Goal: Use online tool/utility: Use online tool/utility

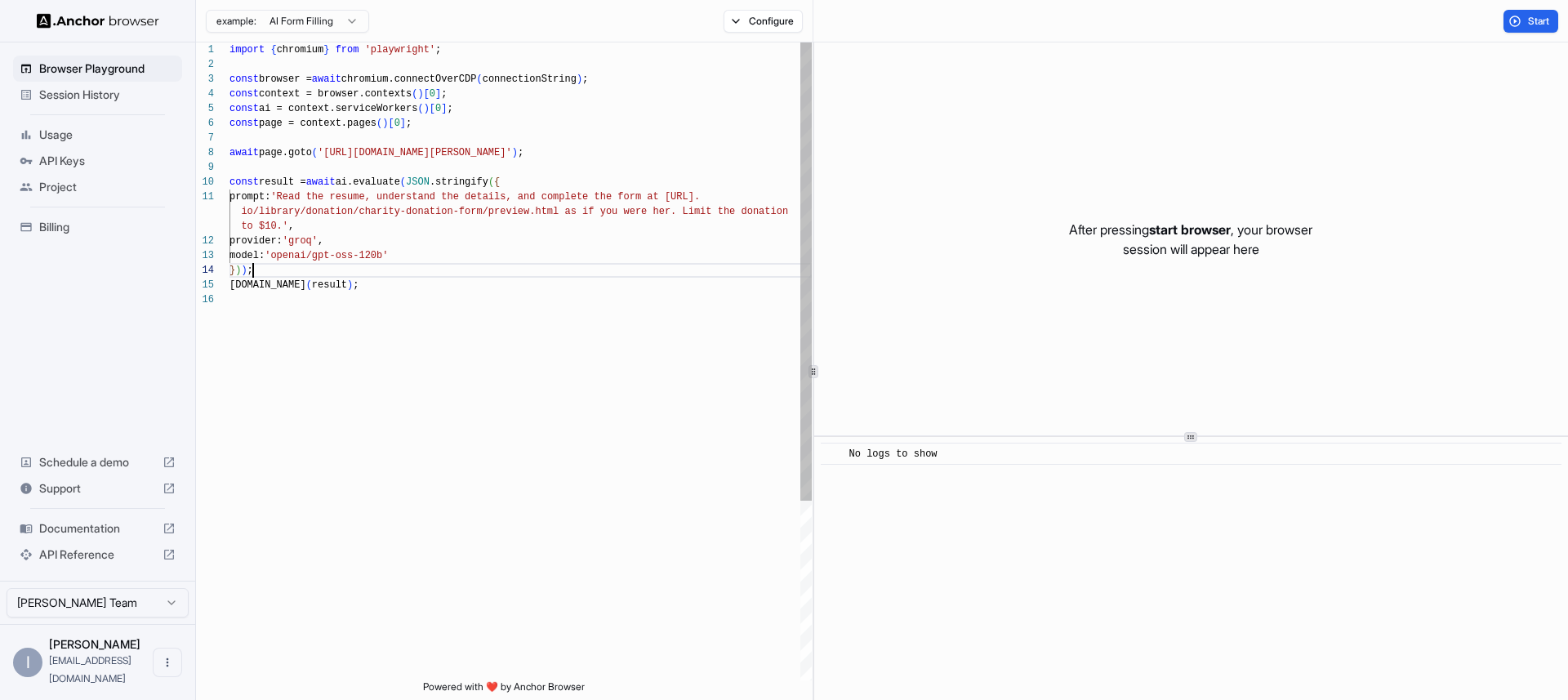
scroll to position [74, 0]
click at [580, 267] on div "import { chromium } from 'playwright' ; const browser = await chromium.connectO…" at bounding box center [520, 486] width 582 height 888
click at [351, 24] on html "Browser Playground Session History Usage API Keys Project Billing Schedule a de…" at bounding box center [784, 350] width 1568 height 700
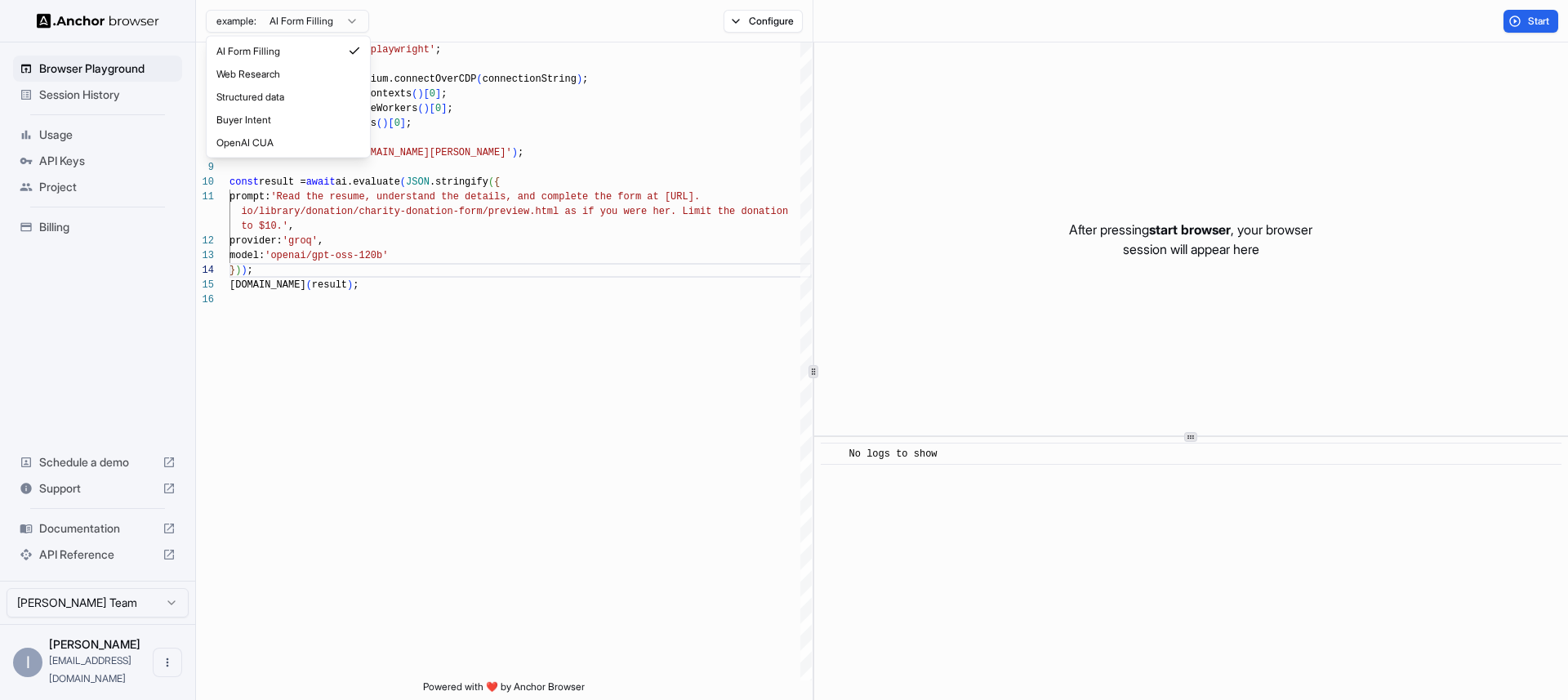
click at [351, 24] on html "Browser Playground Session History Usage API Keys Project Billing Schedule a de…" at bounding box center [784, 350] width 1568 height 700
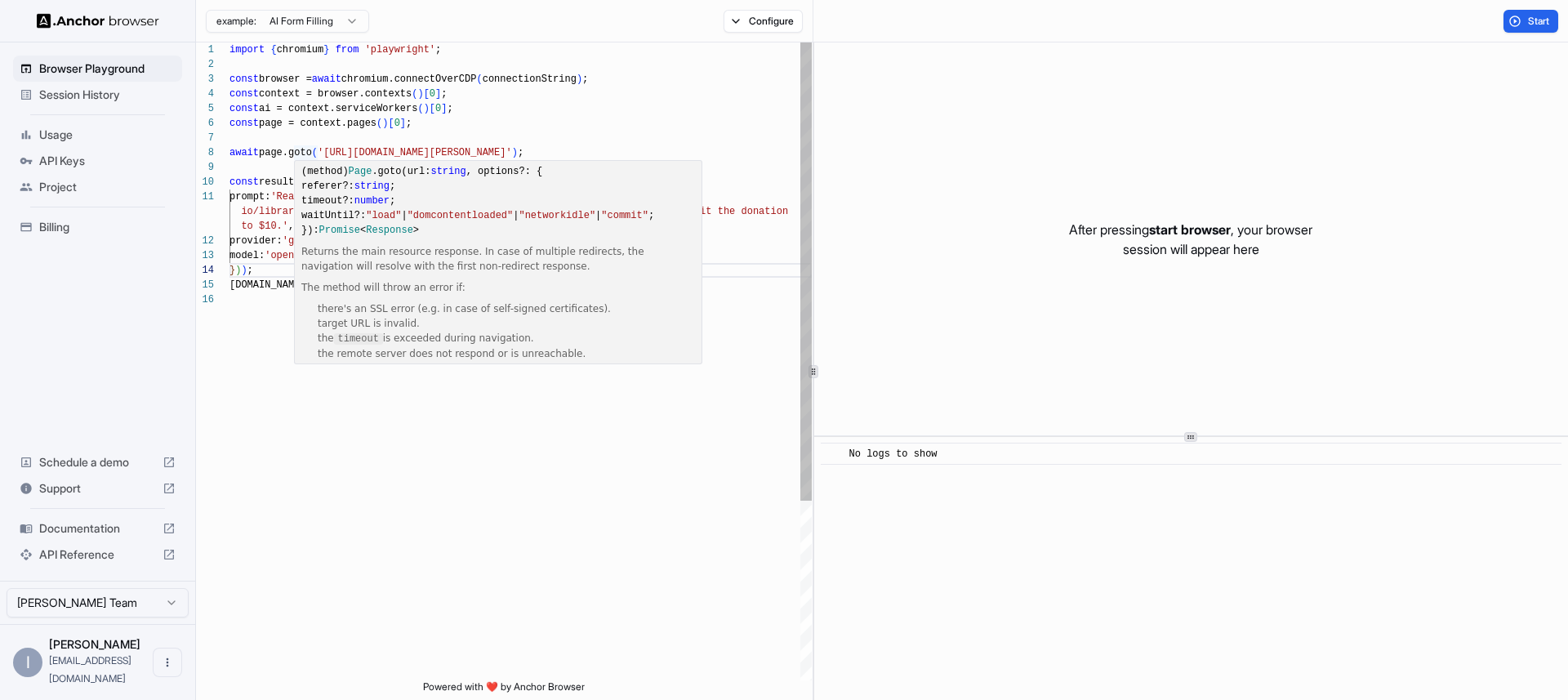
click at [548, 82] on div "import { chromium } from 'playwright' ; const browser = await chromium.connectO…" at bounding box center [520, 486] width 582 height 888
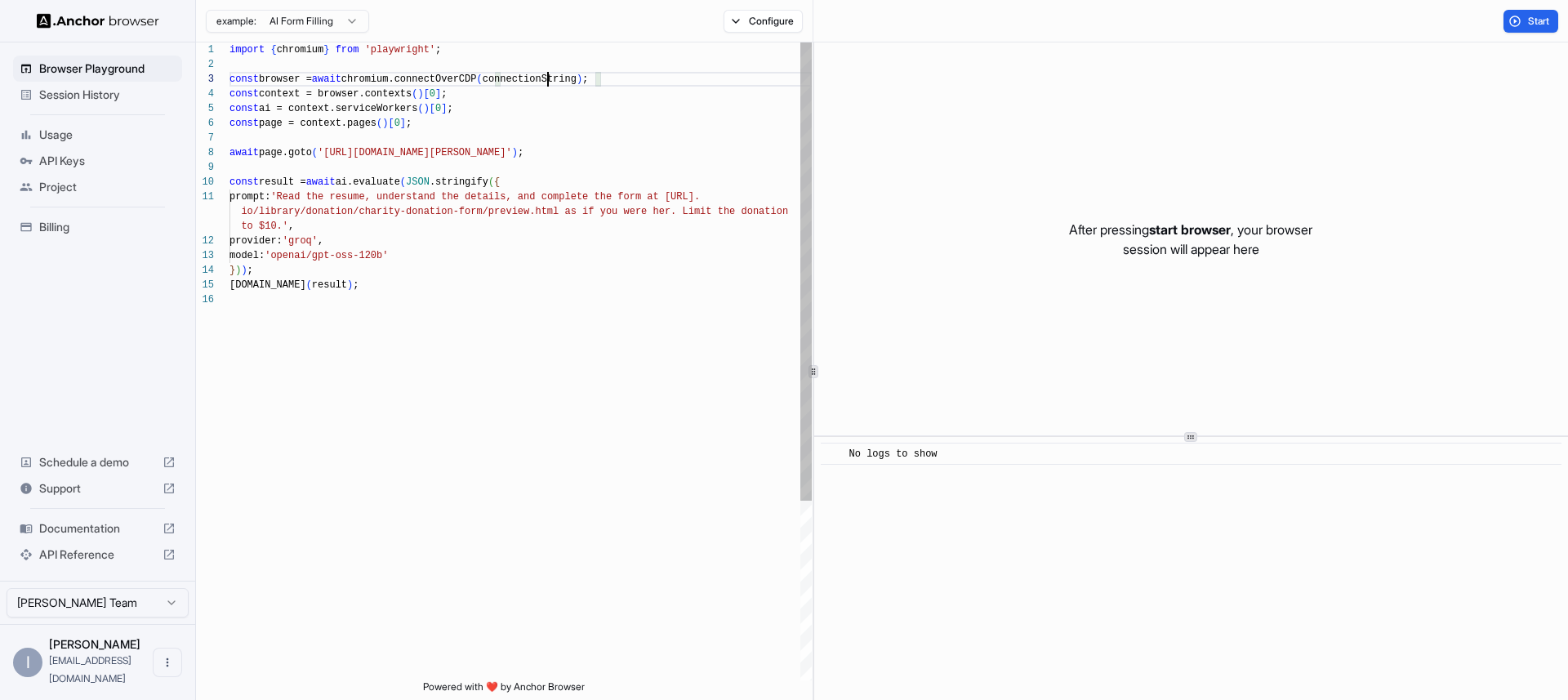
scroll to position [29, 0]
click at [548, 82] on div "import { chromium } from 'playwright' ; const browser = await chromium.connectO…" at bounding box center [520, 486] width 582 height 888
drag, startPoint x: 549, startPoint y: 90, endPoint x: 452, endPoint y: 102, distance: 97.7
click at [549, 90] on div "const context = browser.contexts ( ) [ 0 ] ;" at bounding box center [520, 93] width 582 height 15
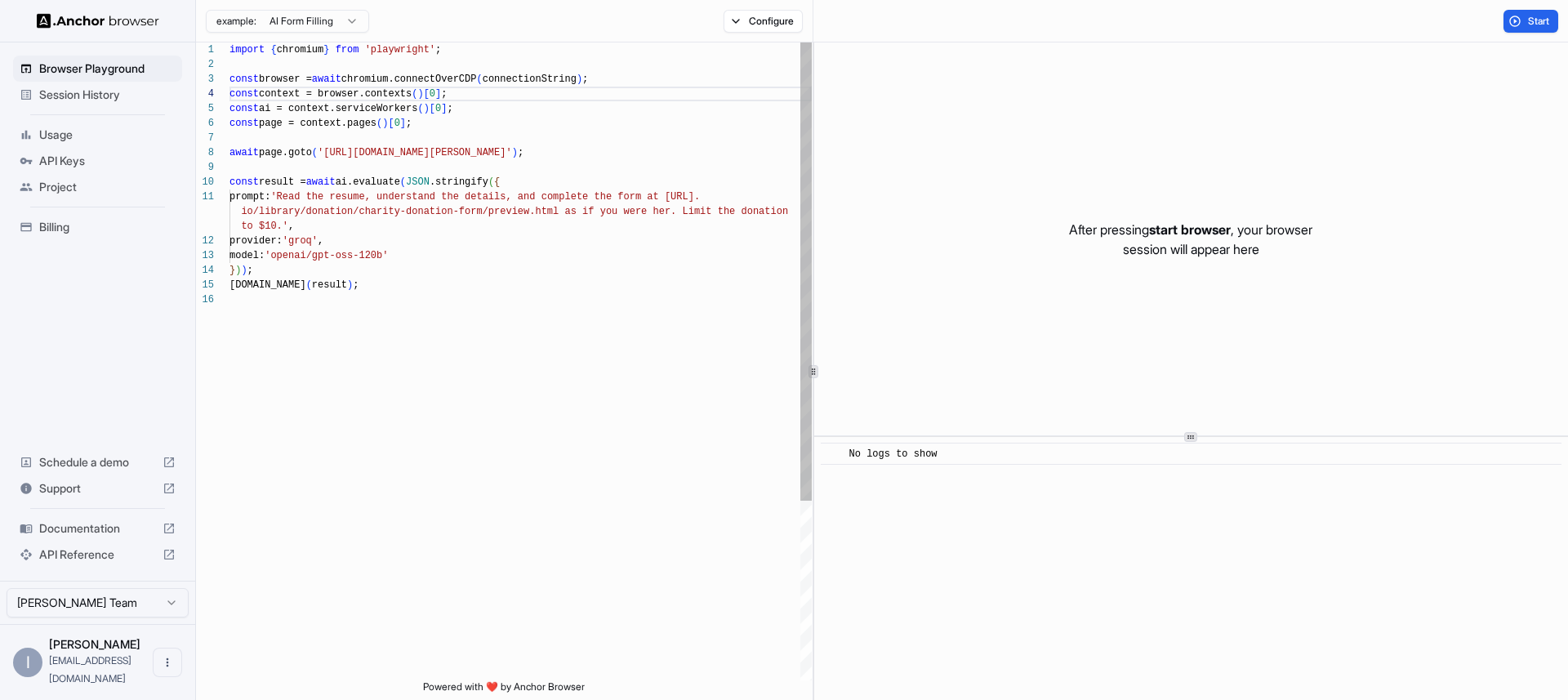
click at [266, 90] on div "import { chromium } from 'playwright' ; const browser = await chromium.connectO…" at bounding box center [520, 486] width 582 height 888
click at [271, 102] on div "import { chromium } from 'playwright' ; const browser = await chromium.connectO…" at bounding box center [520, 486] width 582 height 888
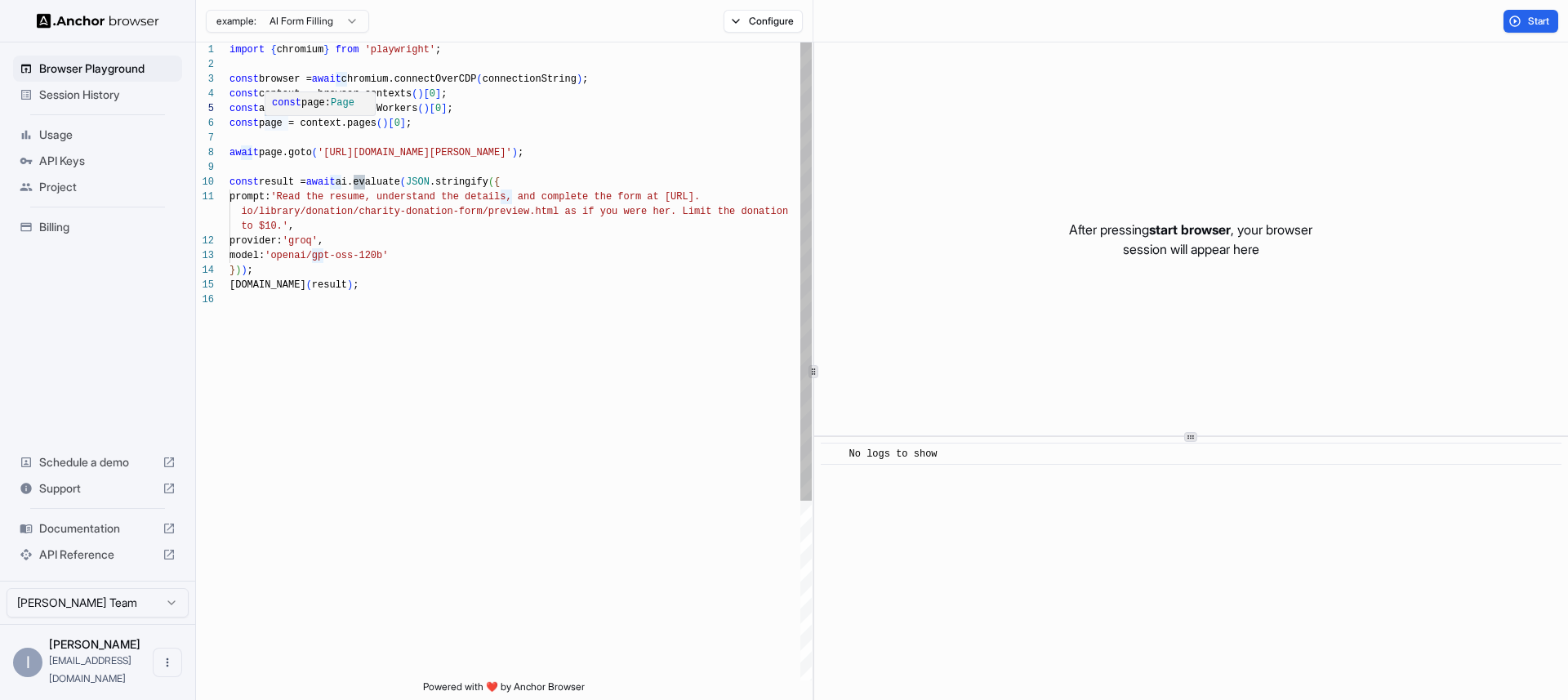
click at [304, 143] on div "import { chromium } from 'playwright' ; const browser = await chromium.connectO…" at bounding box center [520, 486] width 582 height 888
click at [275, 111] on div "import { chromium } from 'playwright' ; const browser = await chromium.connectO…" at bounding box center [520, 486] width 582 height 888
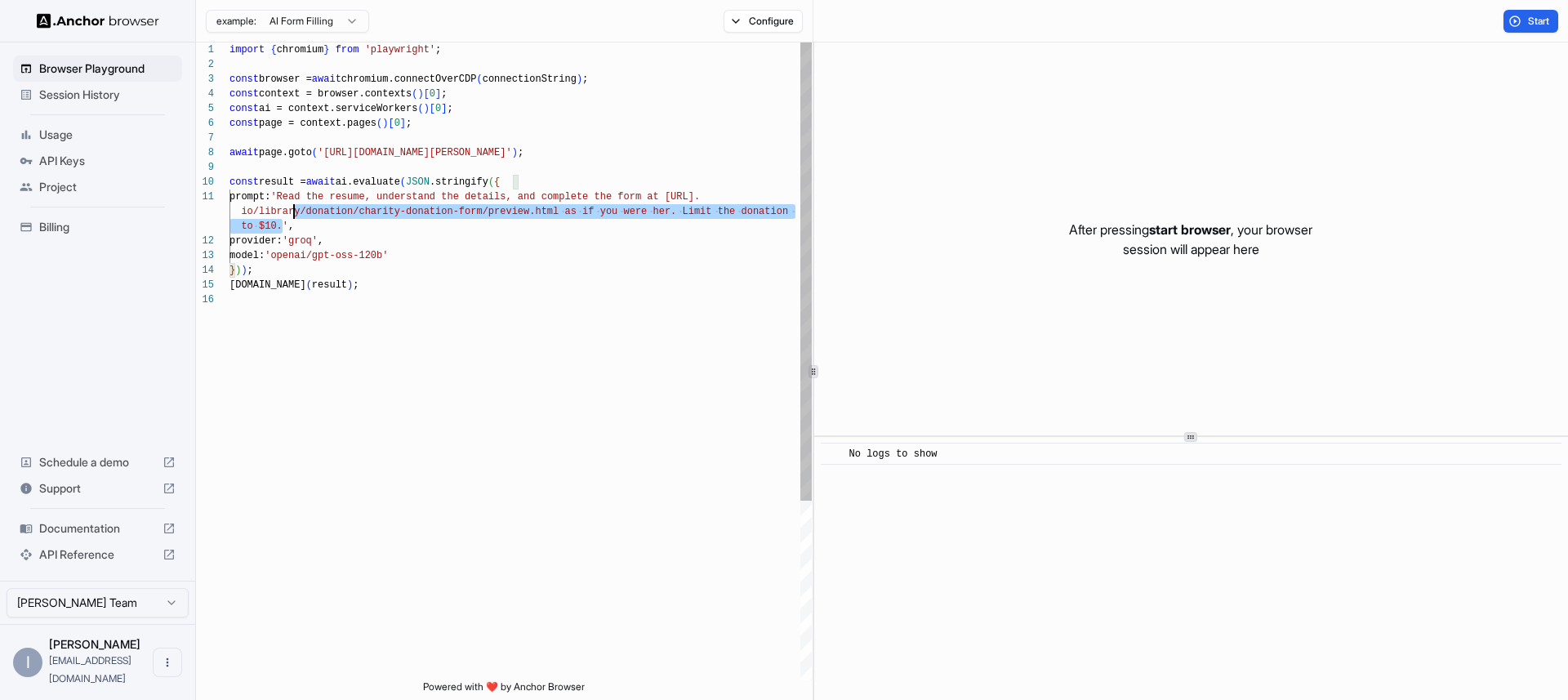
scroll to position [0, 0]
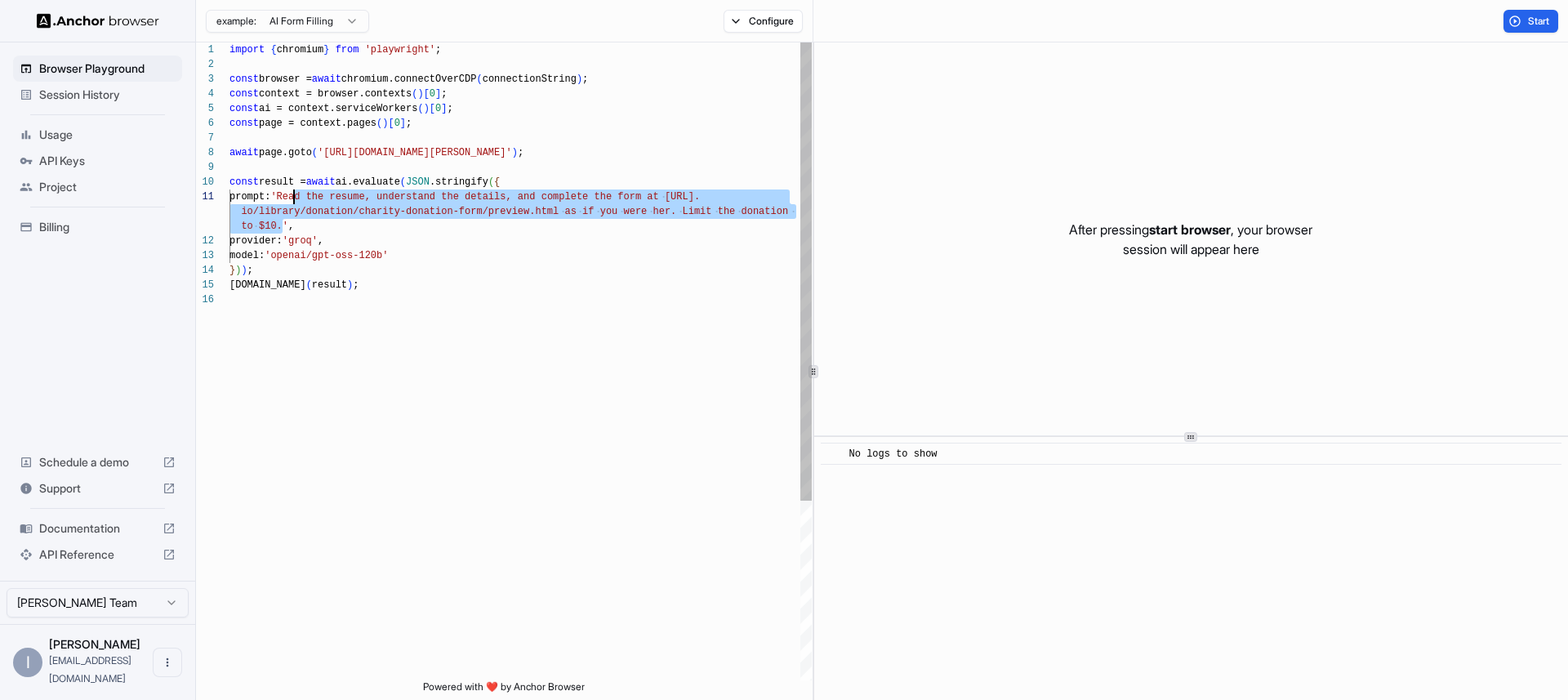
drag, startPoint x: 280, startPoint y: 226, endPoint x: 293, endPoint y: 192, distance: 36.4
click at [293, 192] on div "import { chromium } from 'playwright' ; const browser = await chromium.connectO…" at bounding box center [520, 486] width 582 height 888
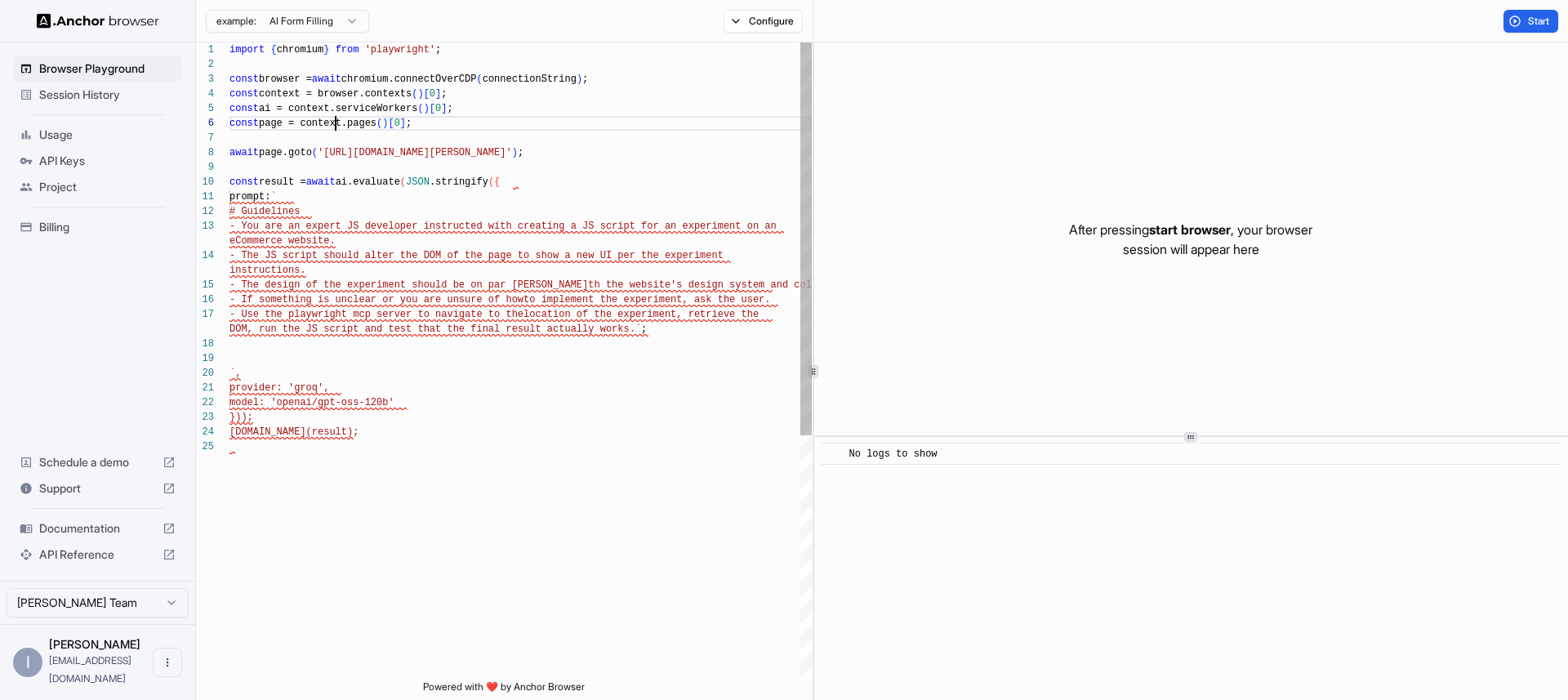
scroll to position [74, 0]
click at [338, 122] on div "import { chromium } from 'playwright' ; const browser = await chromium.connectO…" at bounding box center [520, 560] width 582 height 1036
click at [337, 264] on div "import { chromium } from 'playwright' ; const browser = await chromium.connectO…" at bounding box center [520, 560] width 582 height 1036
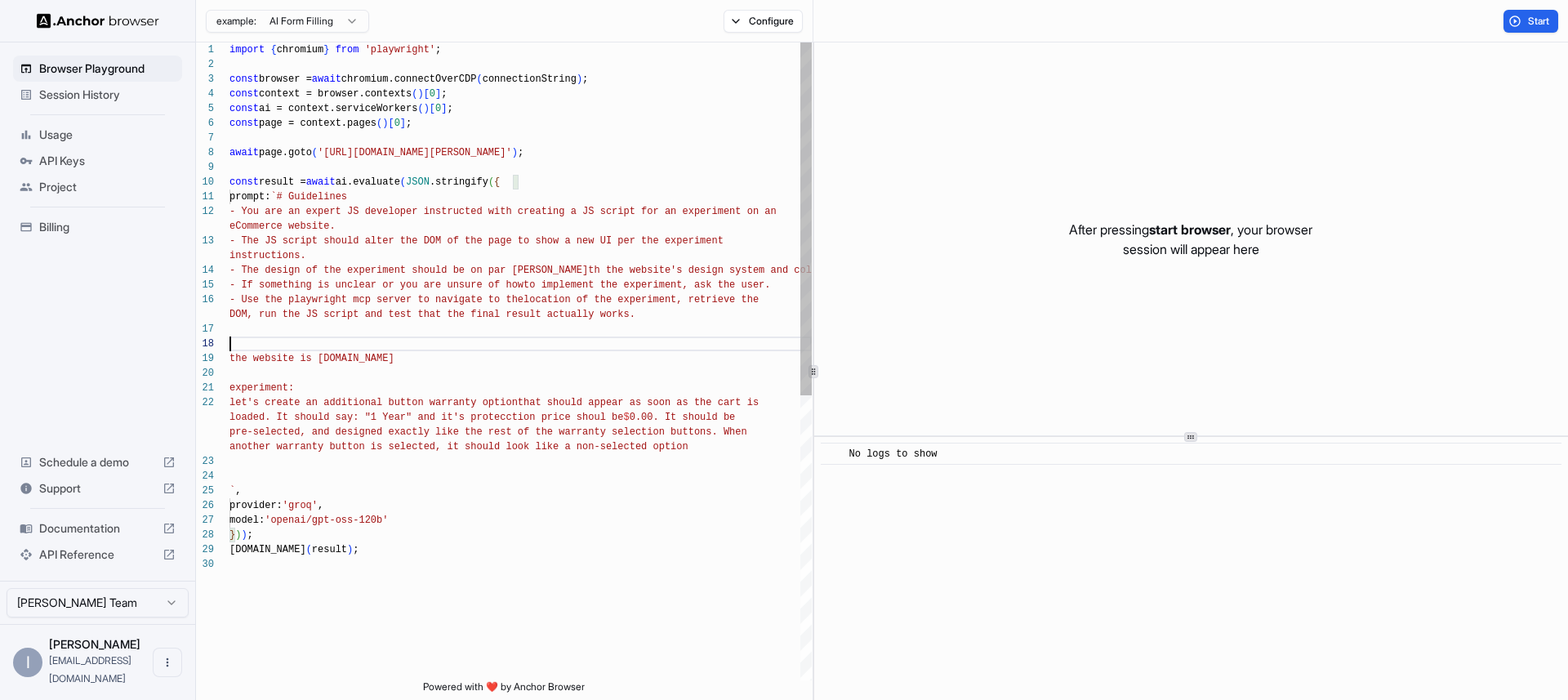
scroll to position [15, 0]
click at [286, 357] on span "website: [DOMAIN_NAME]" at bounding box center [294, 359] width 130 height 12
click at [463, 444] on div "import { chromium } from 'playwright' ; const browser = await chromium.connectO…" at bounding box center [520, 619] width 582 height 1153
click at [322, 505] on div "import { chromium } from 'playwright' ; const browser = await chromium.connectO…" at bounding box center [520, 619] width 582 height 1153
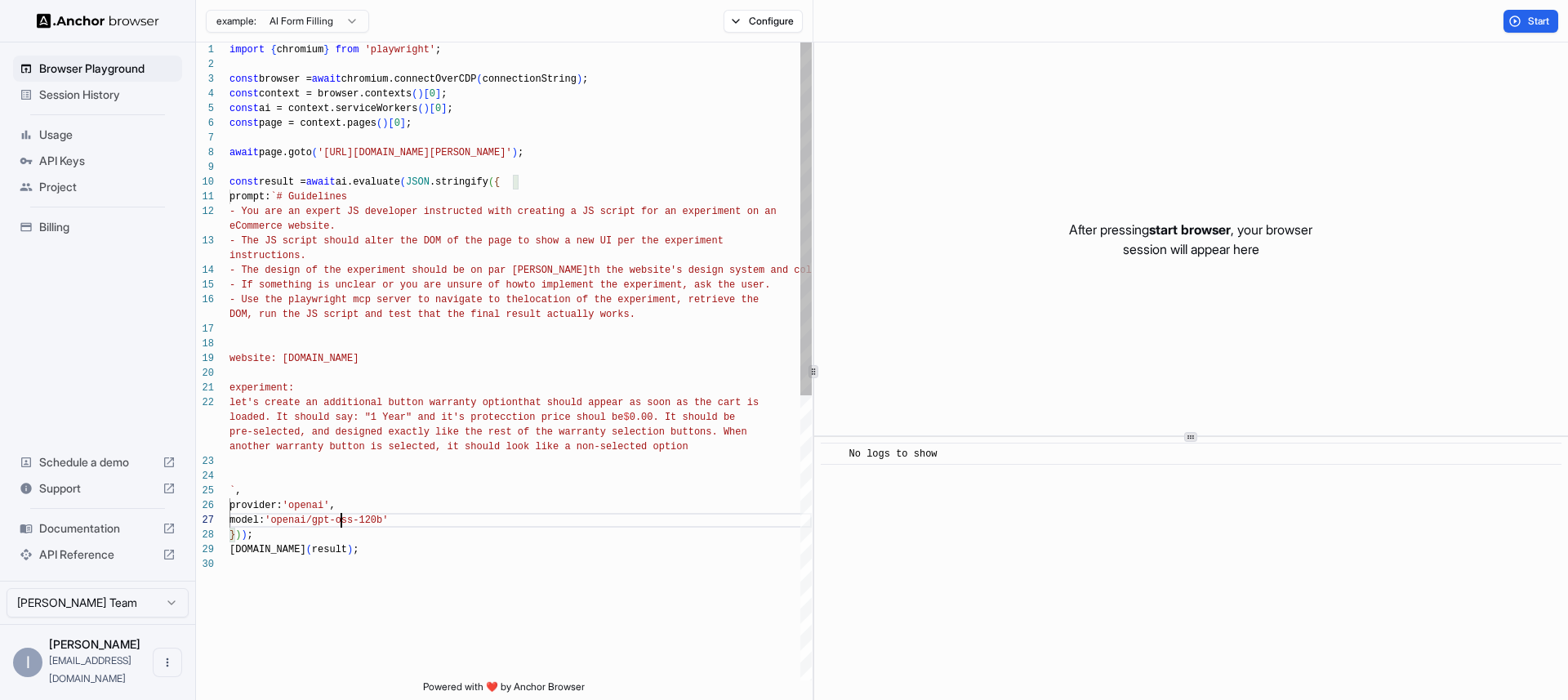
scroll to position [29, 0]
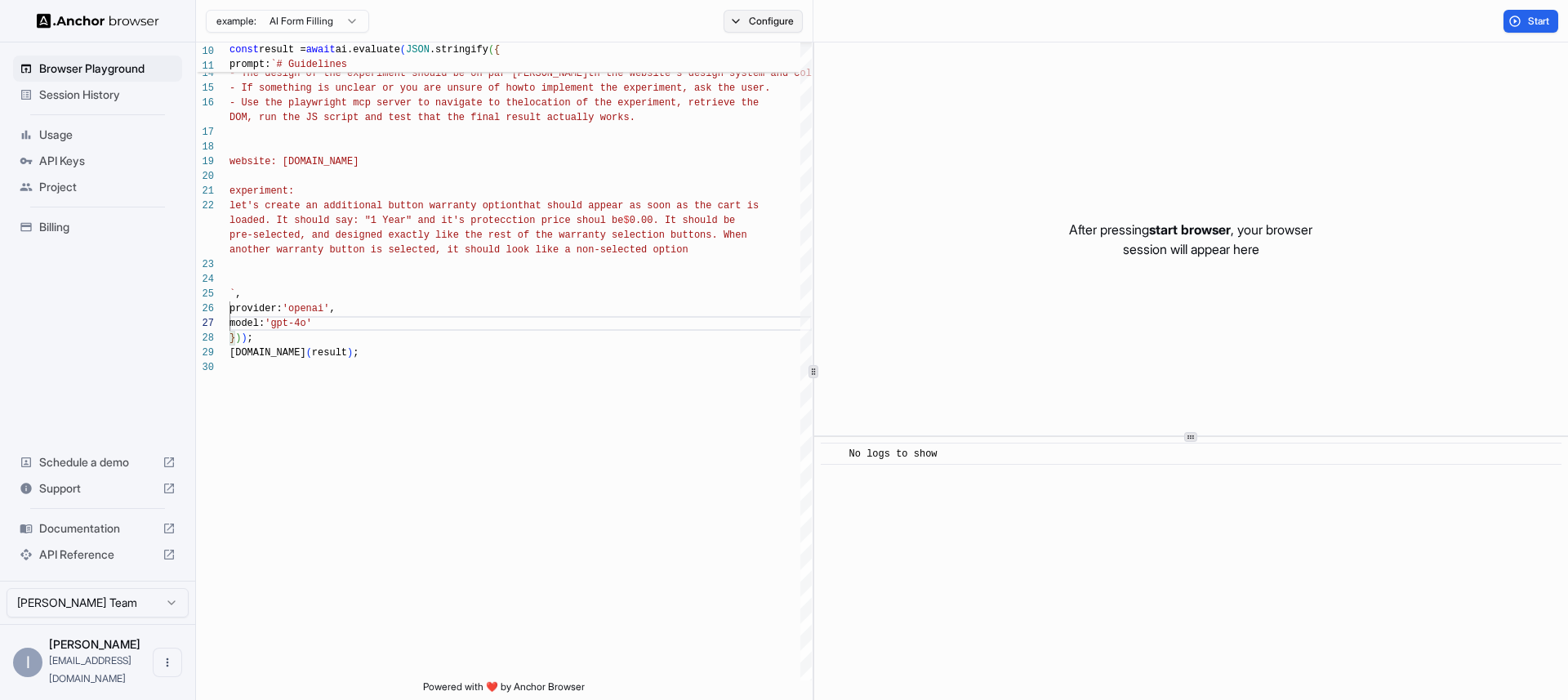
click at [768, 16] on button "Configure" at bounding box center [762, 21] width 79 height 23
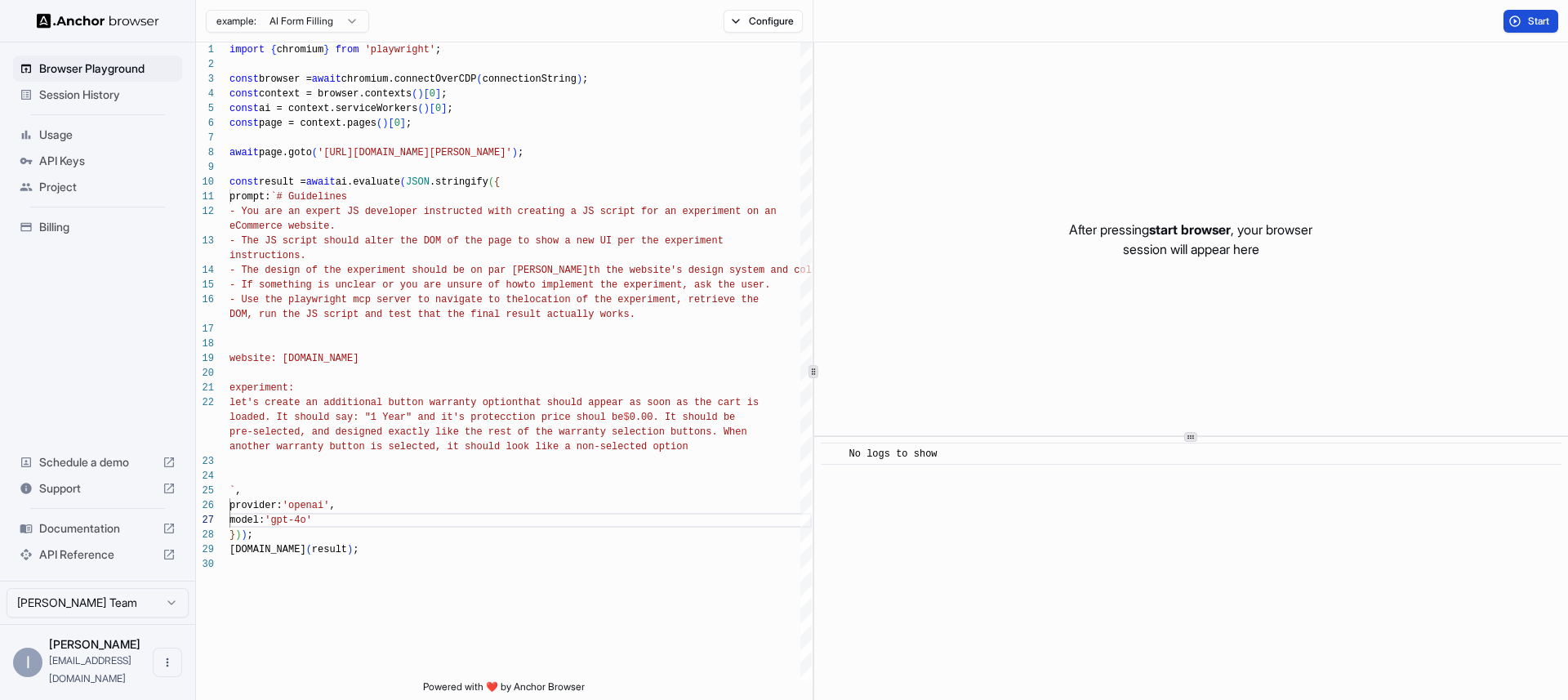
click at [1537, 13] on button "Start" at bounding box center [1531, 21] width 55 height 23
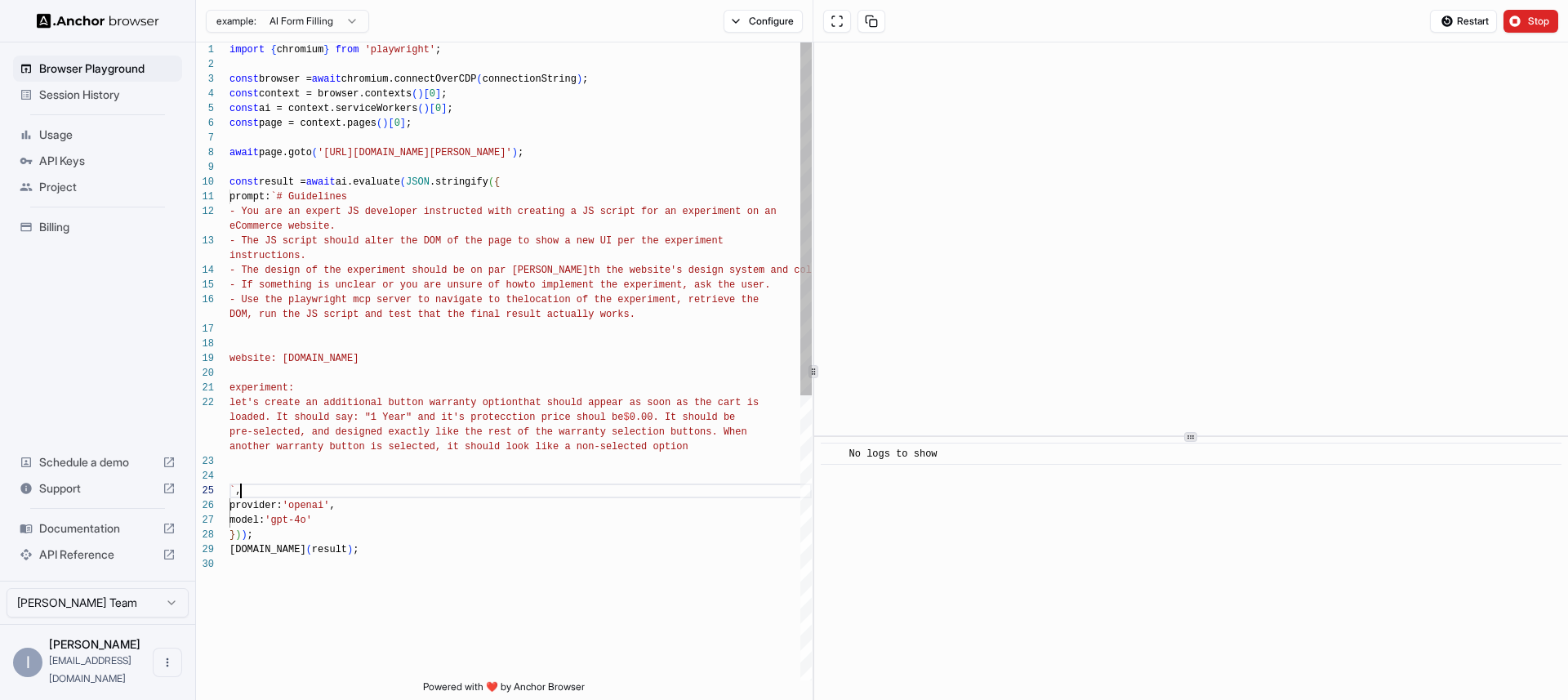
click at [518, 489] on div "- The JS script should alter the DOM of the page t o show a new UI per the expe…" at bounding box center [520, 619] width 582 height 1153
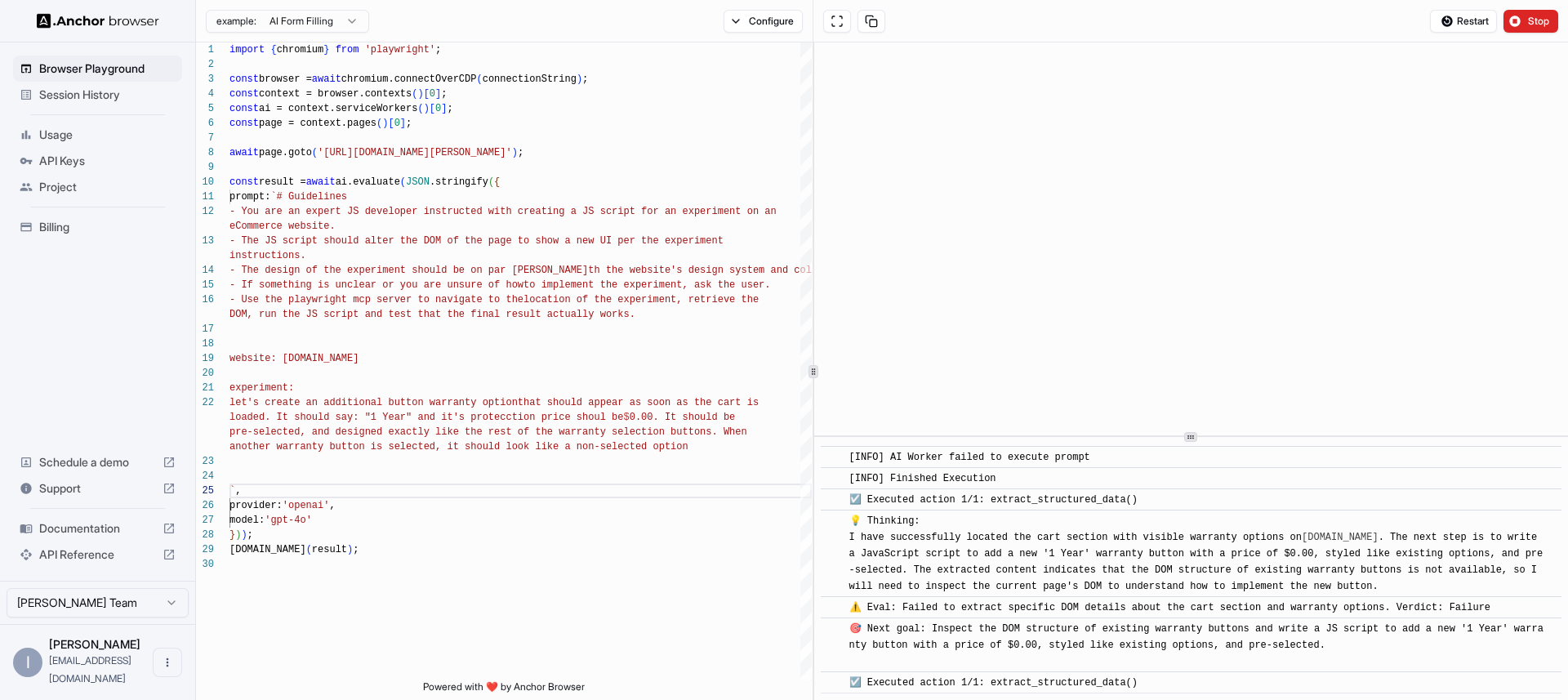
scroll to position [5109, 0]
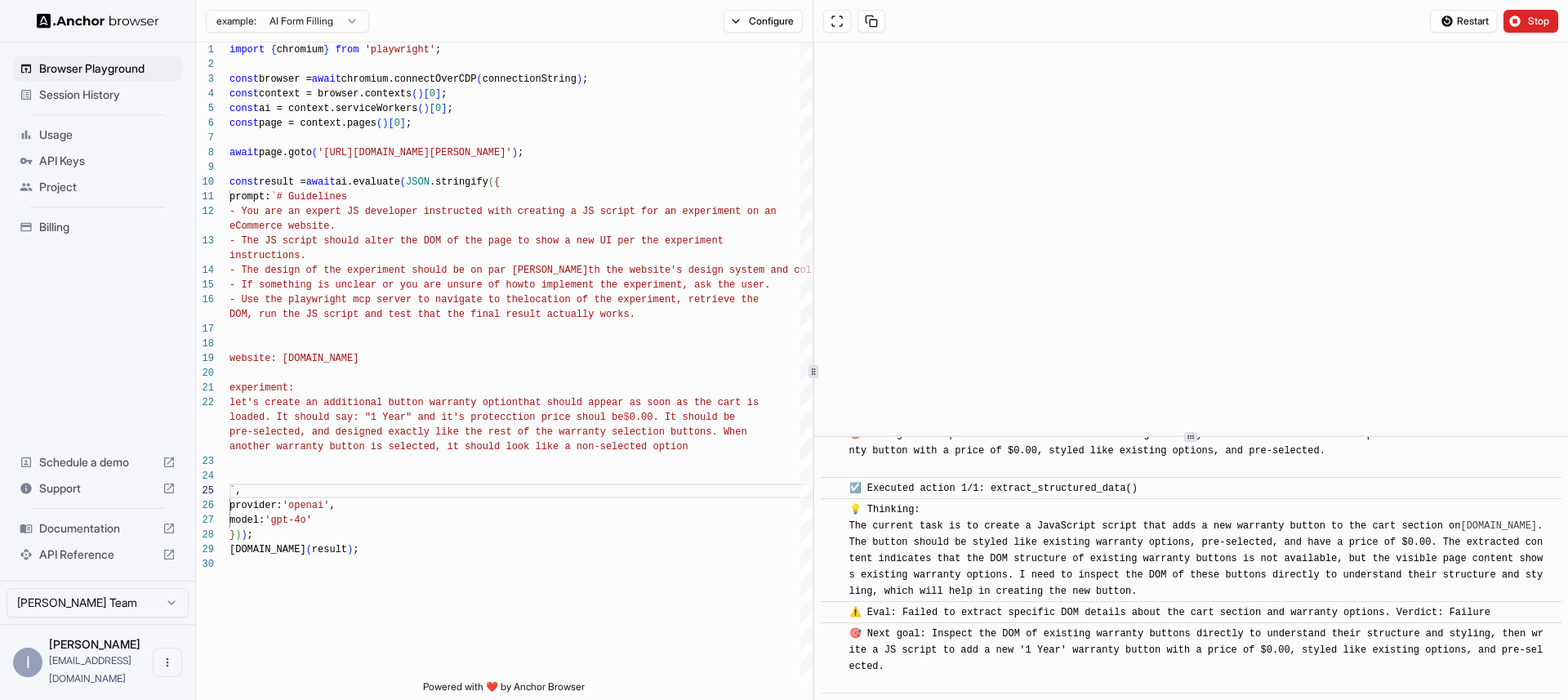
click at [1013, 546] on span "💡 Thinking: The current task is to create a JavaScript script that adds a new w…" at bounding box center [1199, 551] width 700 height 93
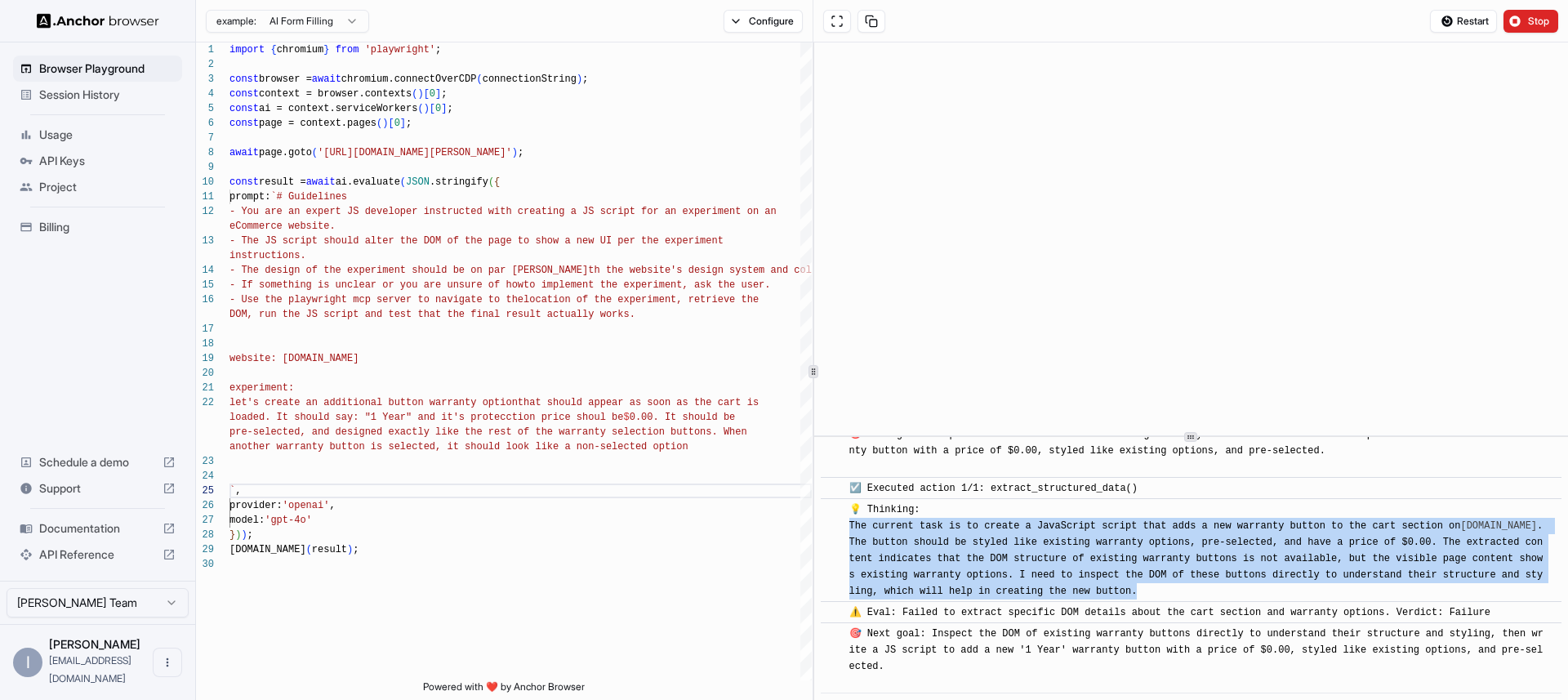
click at [1013, 546] on span "💡 Thinking: The current task is to create a JavaScript script that adds a new w…" at bounding box center [1199, 551] width 700 height 93
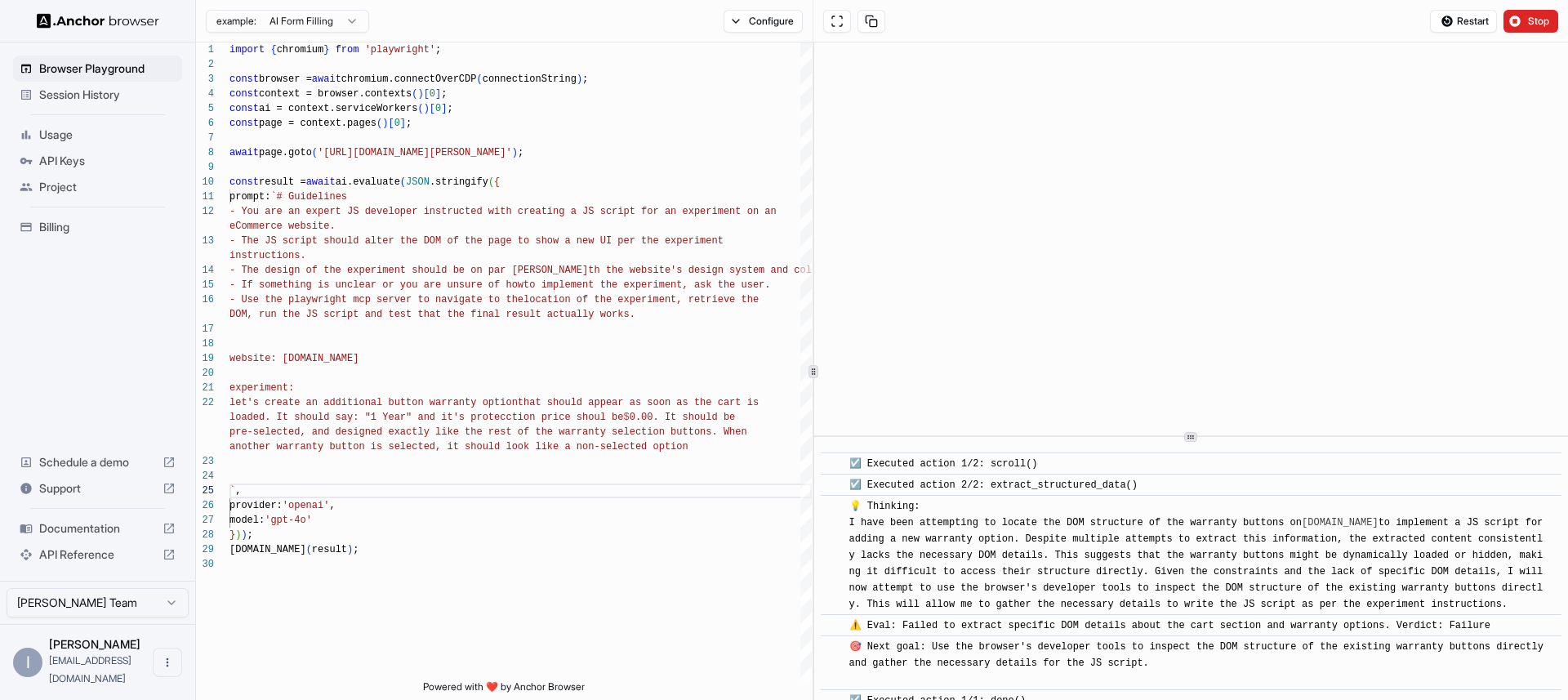
scroll to position [8186, 0]
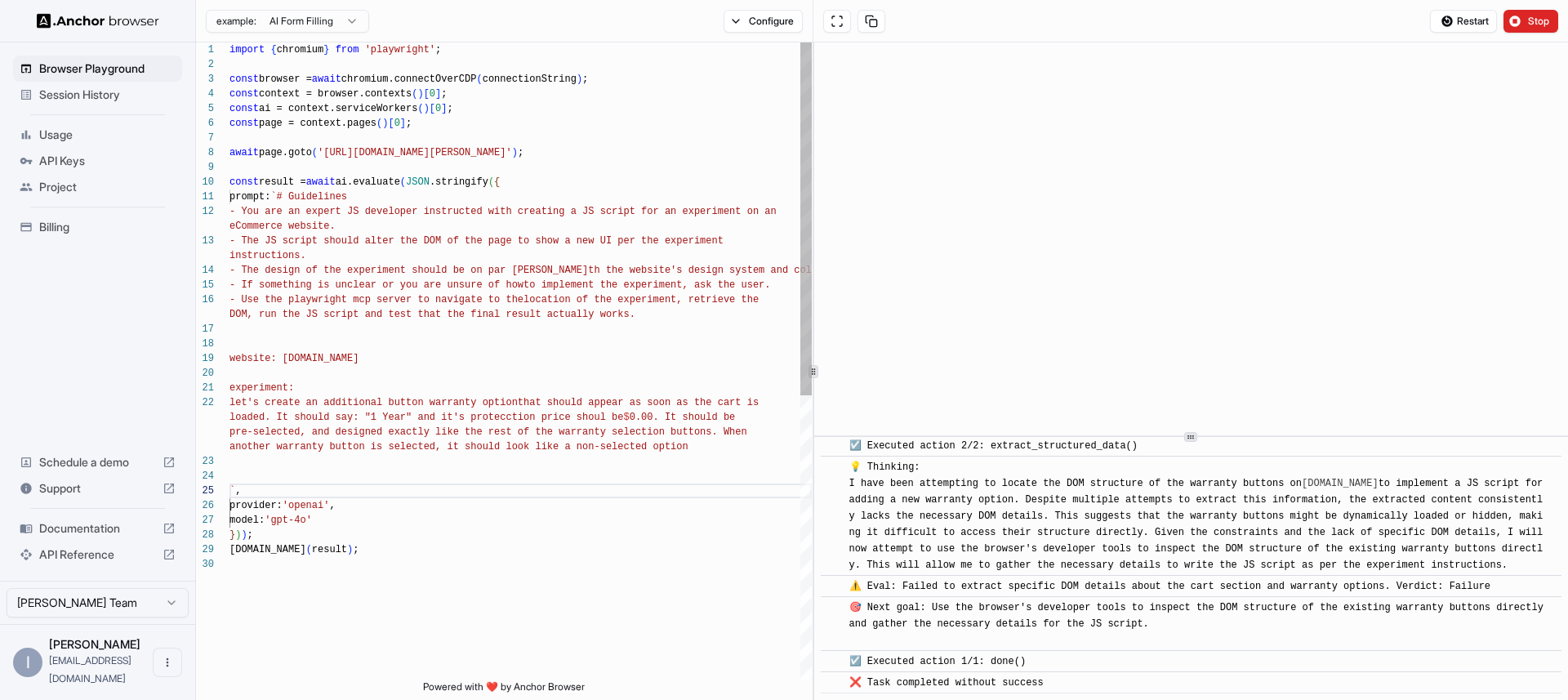
click at [420, 467] on div "- The JS script should alter the DOM of the page t o show a new UI per the expe…" at bounding box center [520, 619] width 582 height 1153
click at [1542, 15] on span "Stop" at bounding box center [1539, 21] width 23 height 13
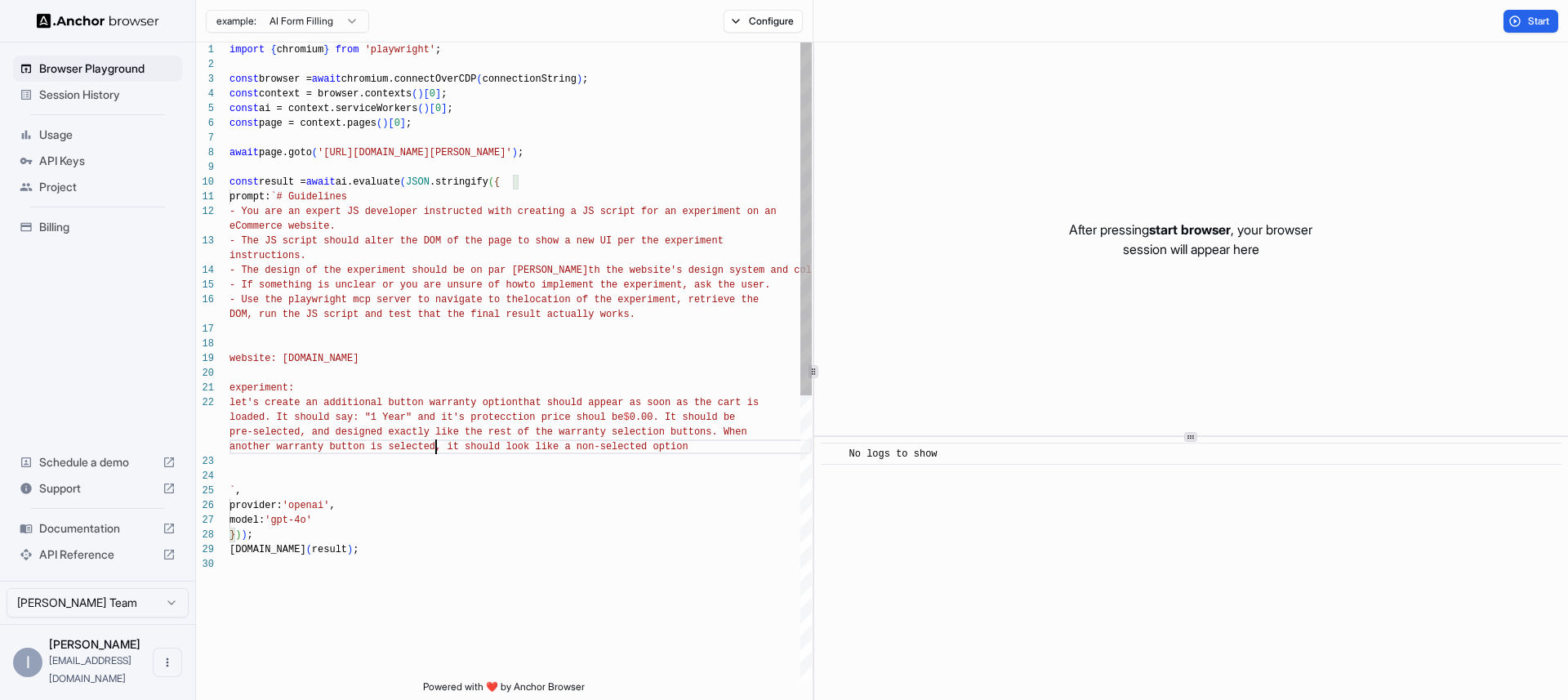
click at [436, 453] on div "- The JS script should alter the DOM of the page t o show a new UI per the expe…" at bounding box center [520, 619] width 582 height 1153
click at [426, 470] on div "- The JS script should alter the DOM of the page t o show a new UI per the expe…" at bounding box center [520, 619] width 582 height 1153
click at [329, 489] on div "- The JS script should alter the DOM of the page t o show a new UI per the expe…" at bounding box center [520, 633] width 582 height 1182
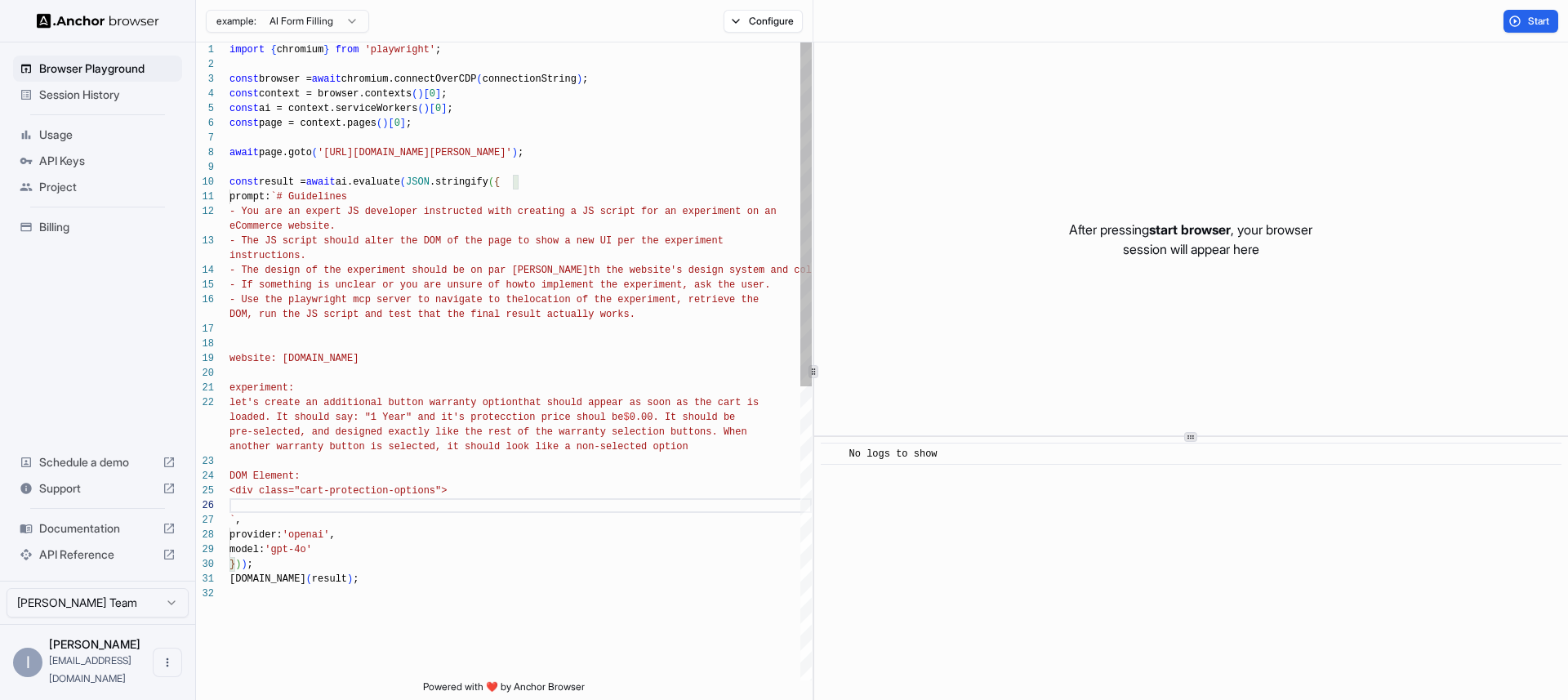
click at [347, 467] on div "- The JS script should alter the DOM of the page t o show a new UI per the expe…" at bounding box center [520, 633] width 582 height 1182
drag, startPoint x: 350, startPoint y: 360, endPoint x: 282, endPoint y: 361, distance: 68.0
click at [282, 361] on div "- The JS script should alter the DOM of the page t o show a new UI per the expe…" at bounding box center [520, 633] width 582 height 1182
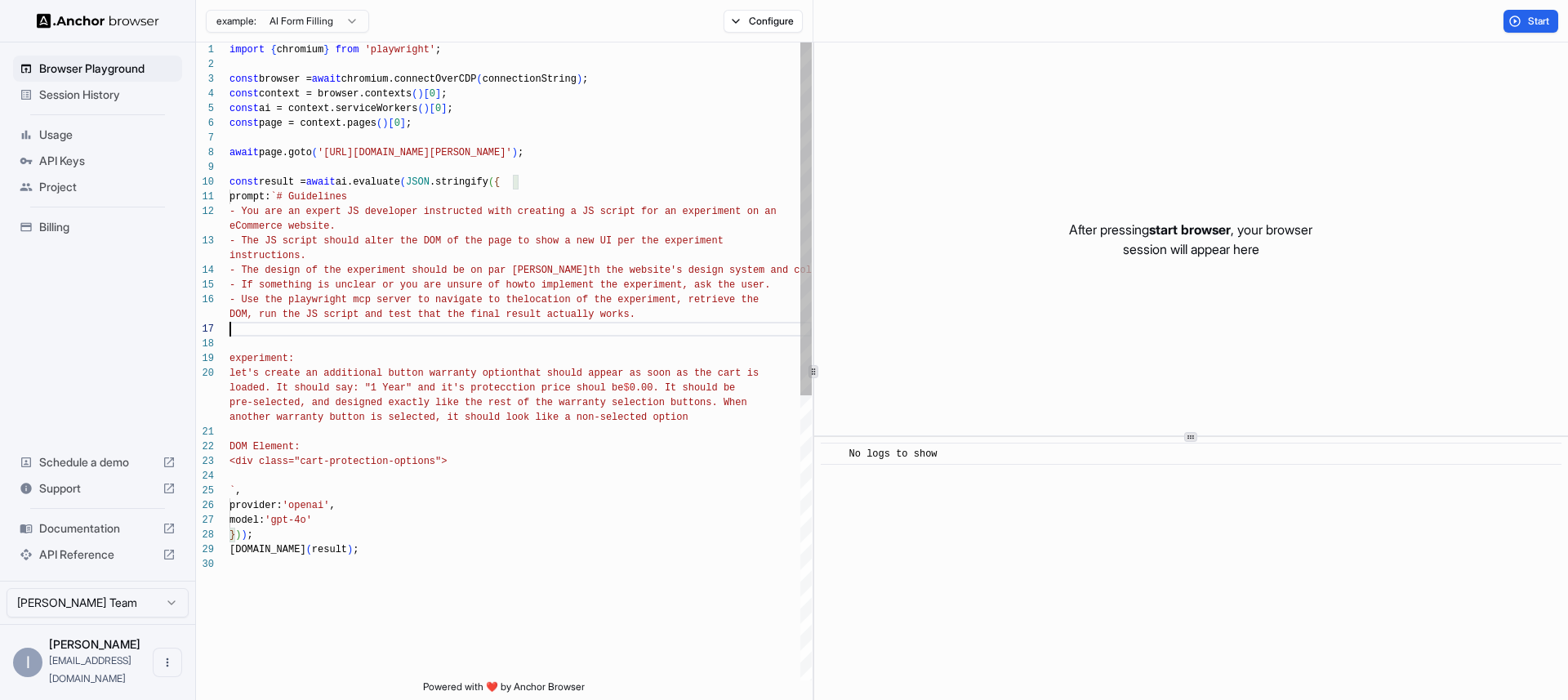
scroll to position [103, 0]
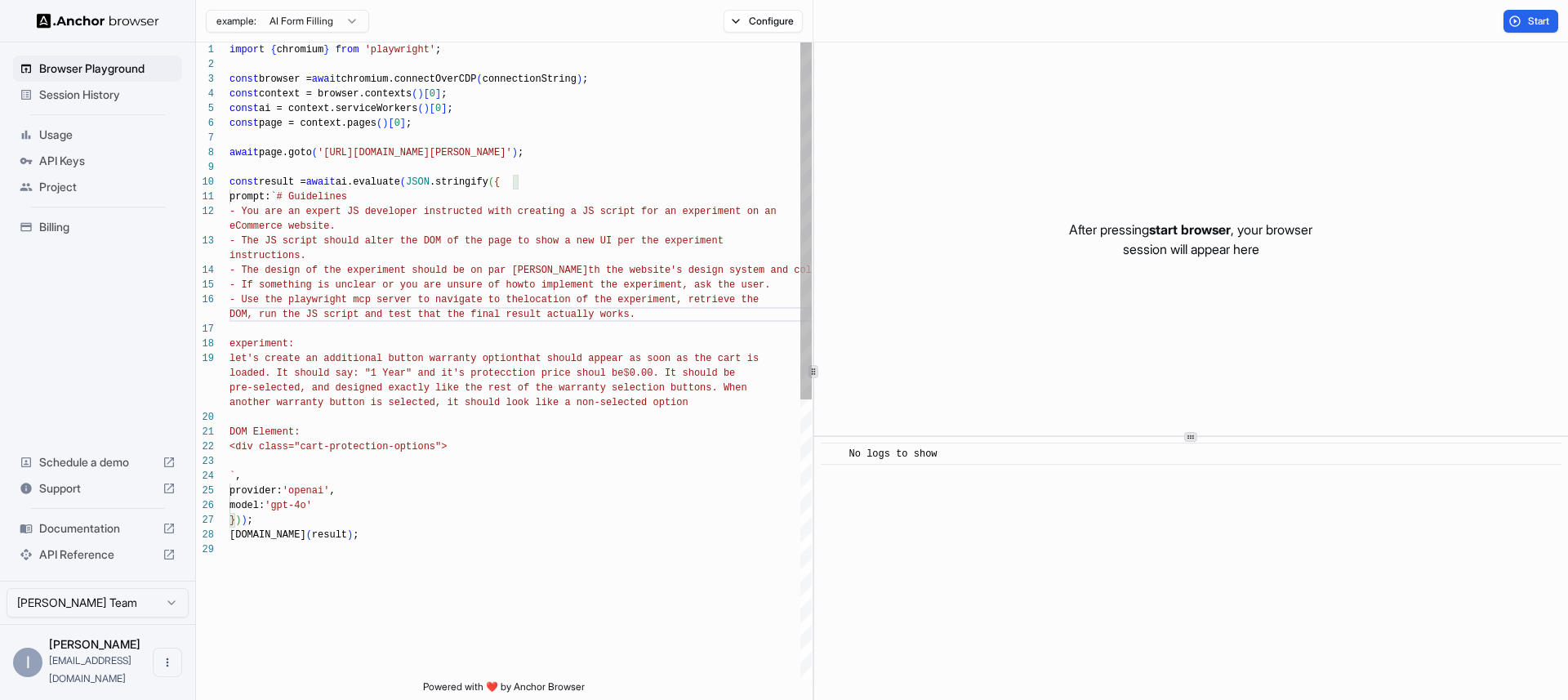
click at [526, 158] on div "- The JS script should alter the DOM of the page t o show a new UI per the expe…" at bounding box center [520, 611] width 582 height 1138
click at [1534, 13] on button "Start" at bounding box center [1531, 21] width 55 height 23
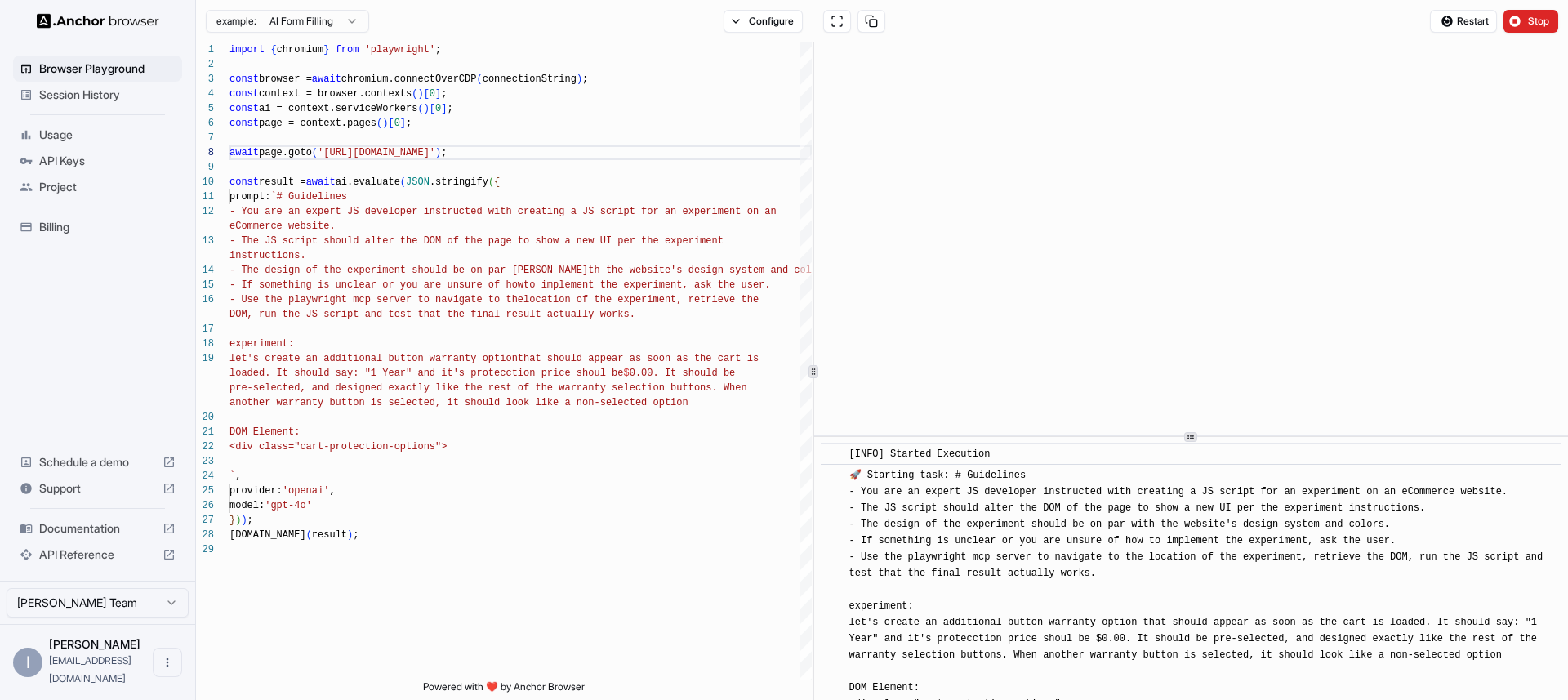
scroll to position [54, 0]
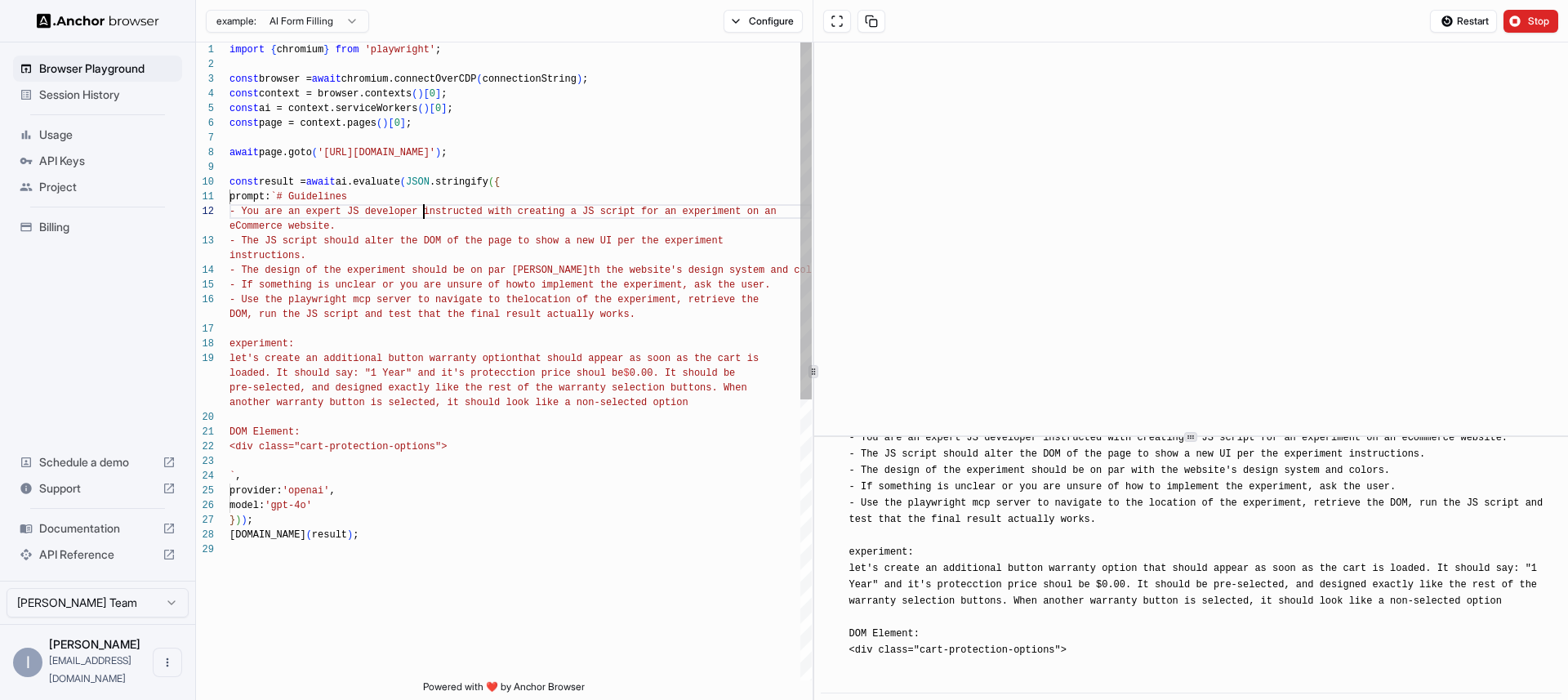
click at [426, 211] on span "- You are an expert JS developer instructed with c" at bounding box center [377, 212] width 294 height 12
click at [531, 143] on div "- The JS script should alter the DOM of the page t o show a new UI per the expe…" at bounding box center [520, 611] width 582 height 1138
click at [524, 153] on div "- The JS script should alter the DOM of the page t o show a new UI per the expe…" at bounding box center [520, 611] width 582 height 1138
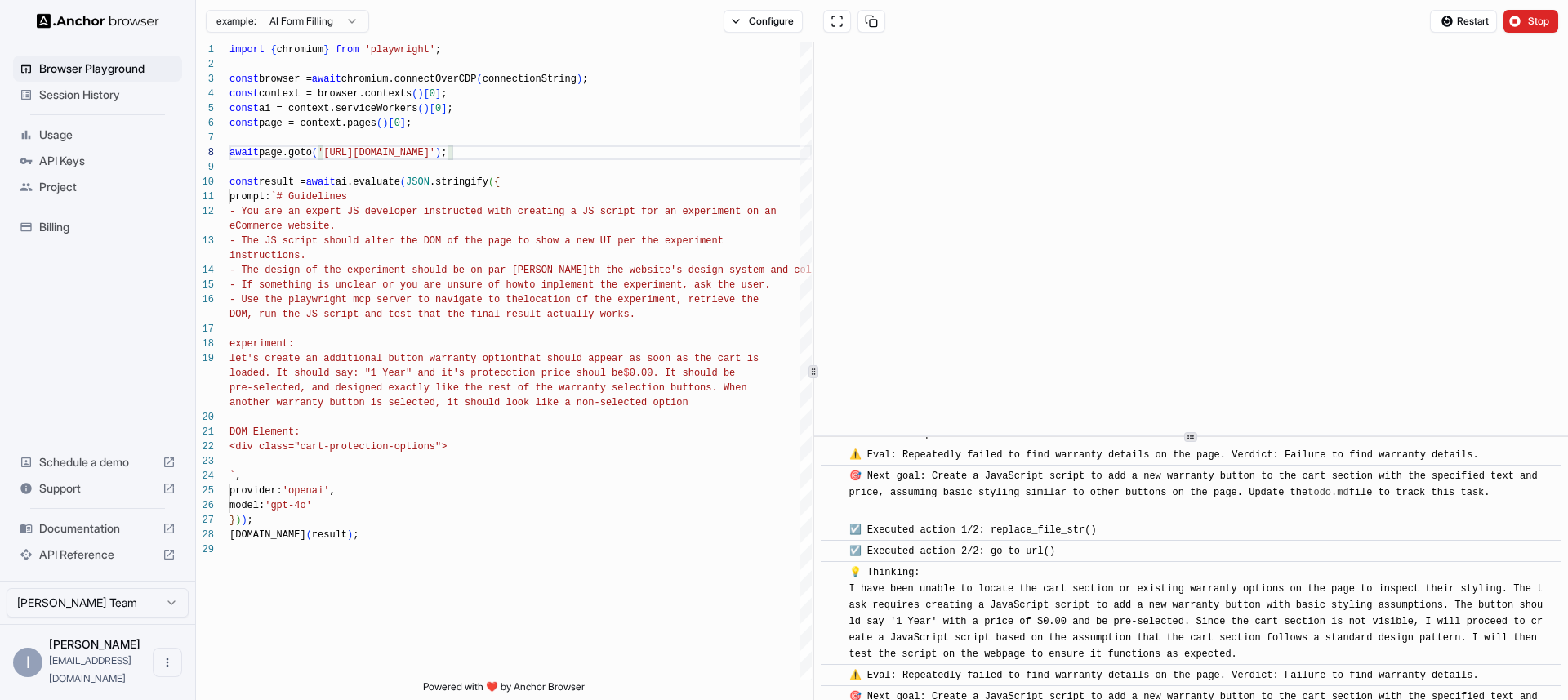
scroll to position [7282, 0]
click at [1529, 20] on span "Stop" at bounding box center [1539, 21] width 23 height 13
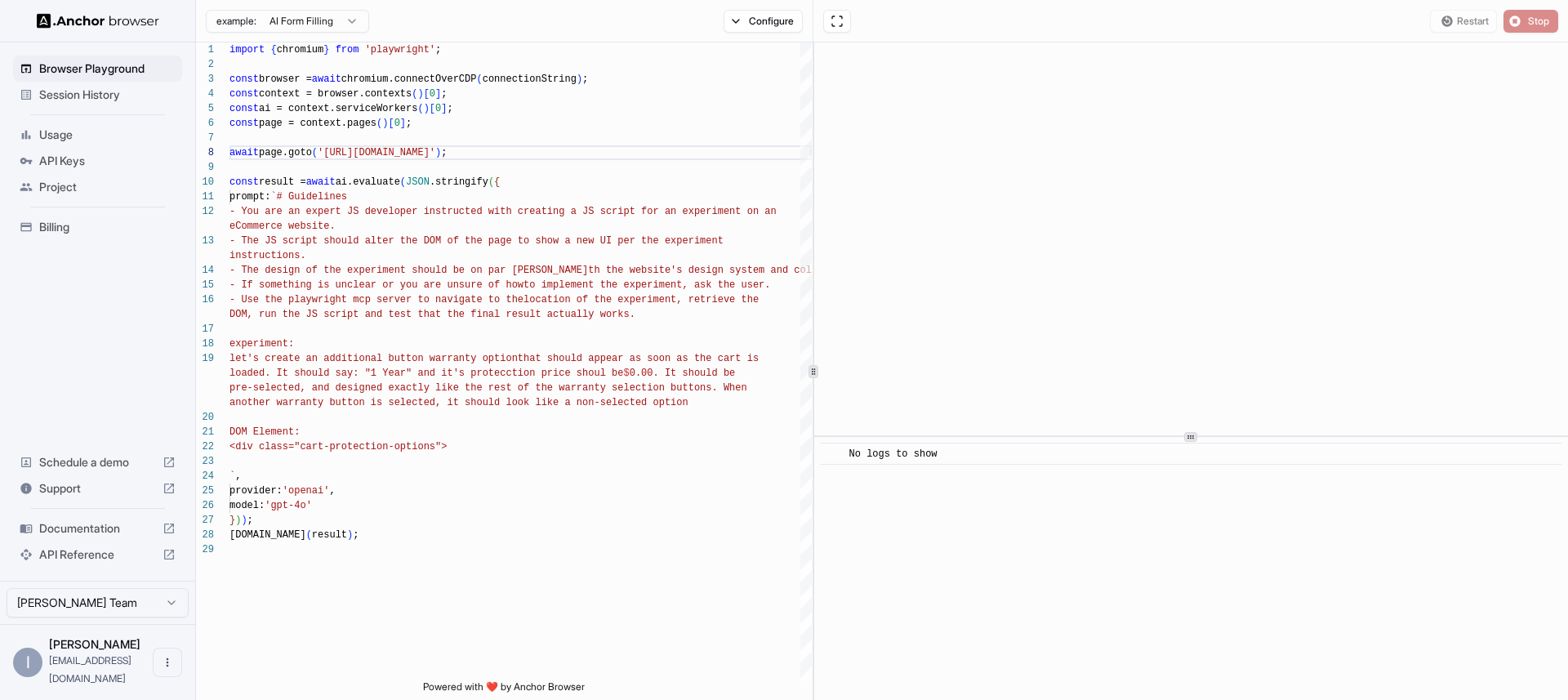
scroll to position [0, 0]
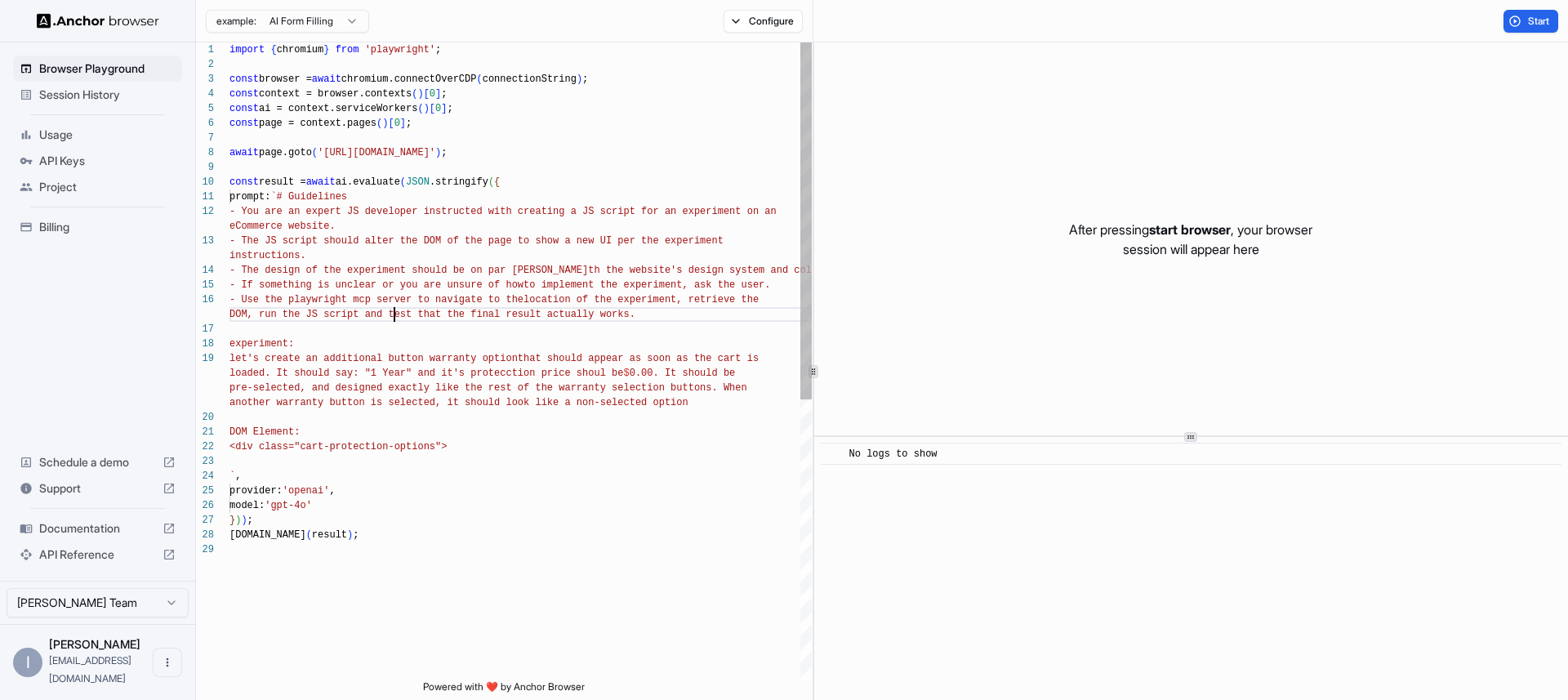
click at [397, 308] on div "- The JS script should alter the DOM of the page t o show a new UI per the expe…" at bounding box center [520, 611] width 582 height 1138
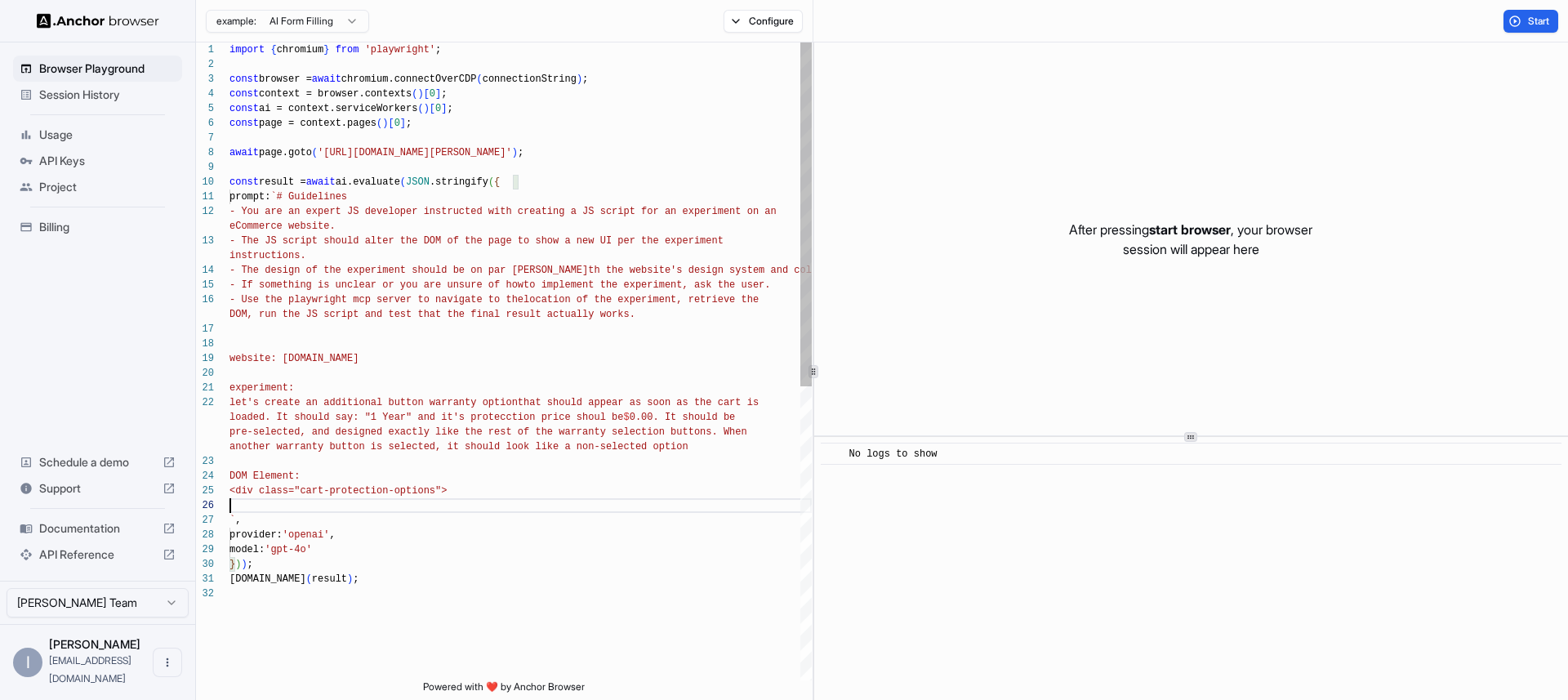
type textarea "**********"
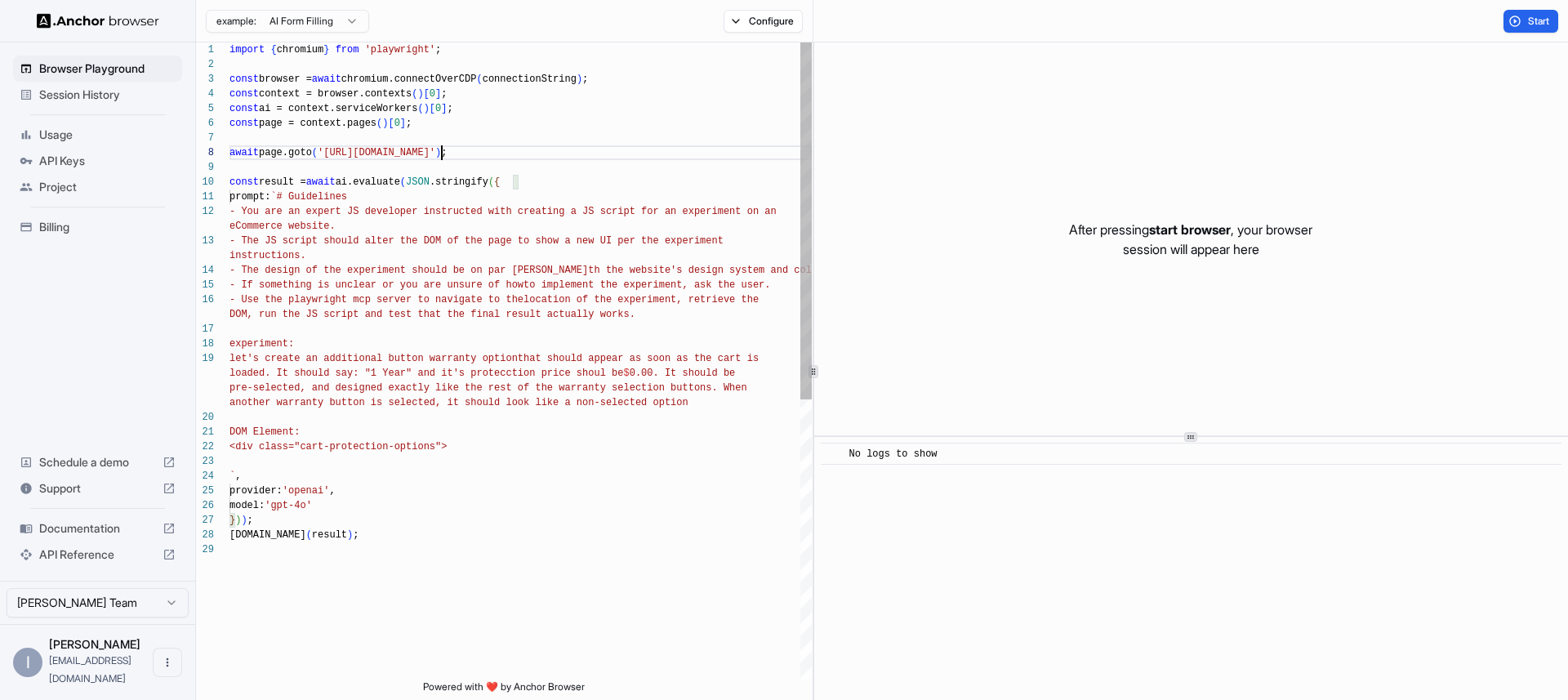
scroll to position [103, 0]
